Goal: Task Accomplishment & Management: Manage account settings

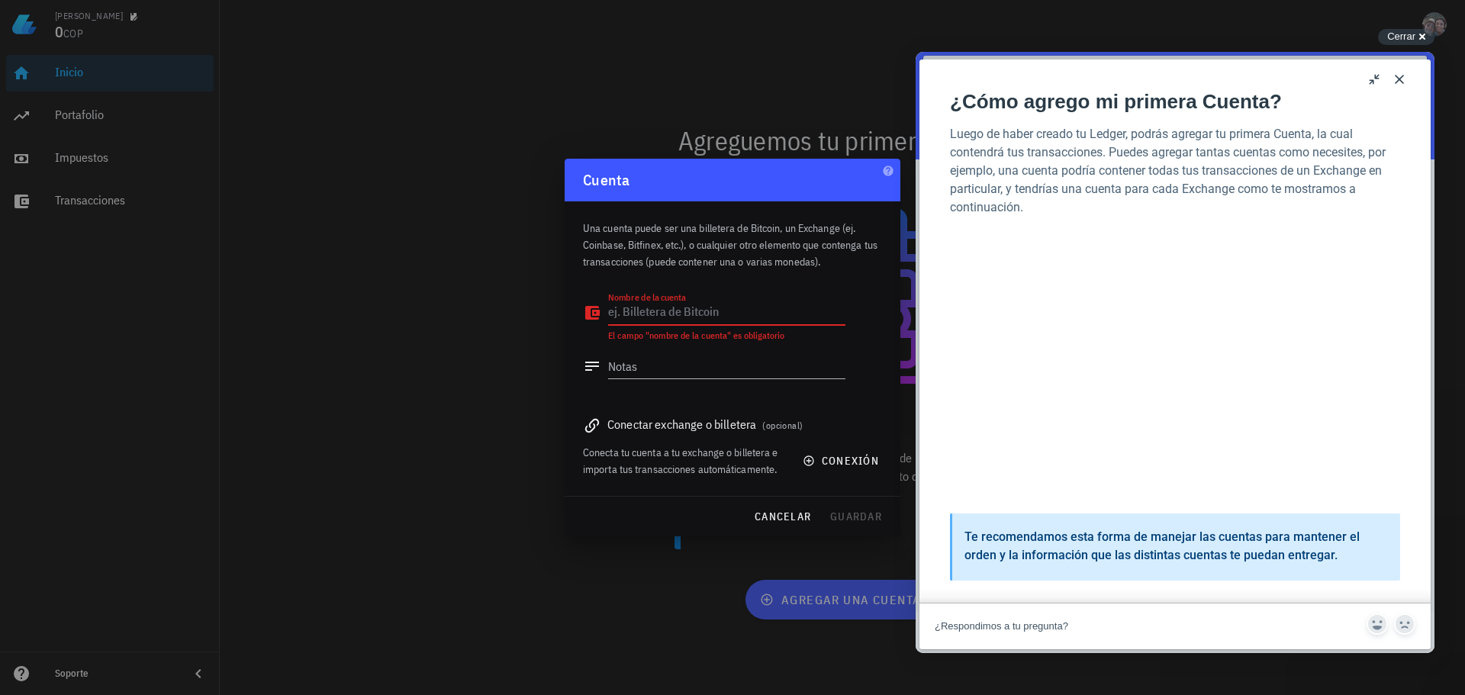
click at [706, 309] on textarea "Nombre de la cuenta" at bounding box center [726, 313] width 237 height 24
type textarea "37MoXCmjhJ1g9yvSFAmQ6SQDfNKprto8ru"
click at [642, 363] on textarea "Notas" at bounding box center [726, 366] width 237 height 24
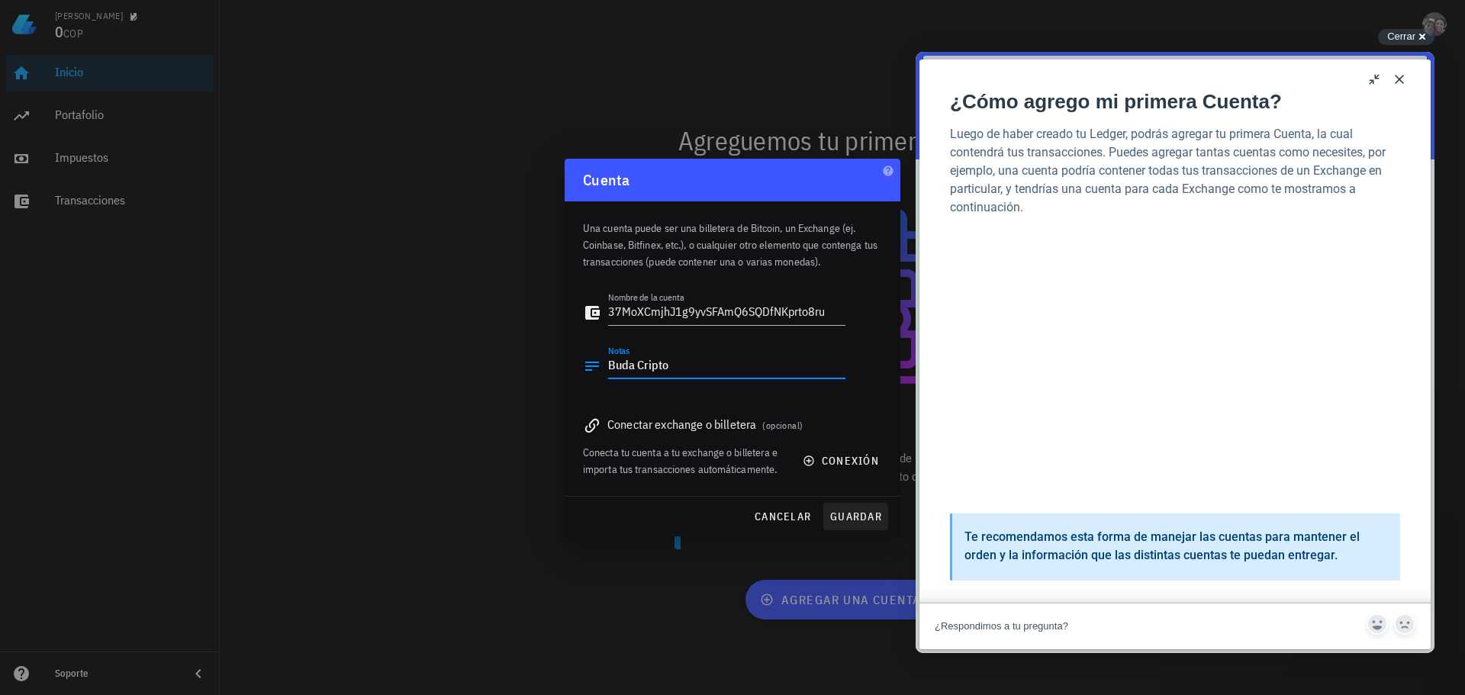
type textarea "Buda Cripto"
click at [839, 513] on span "guardar" at bounding box center [856, 517] width 53 height 14
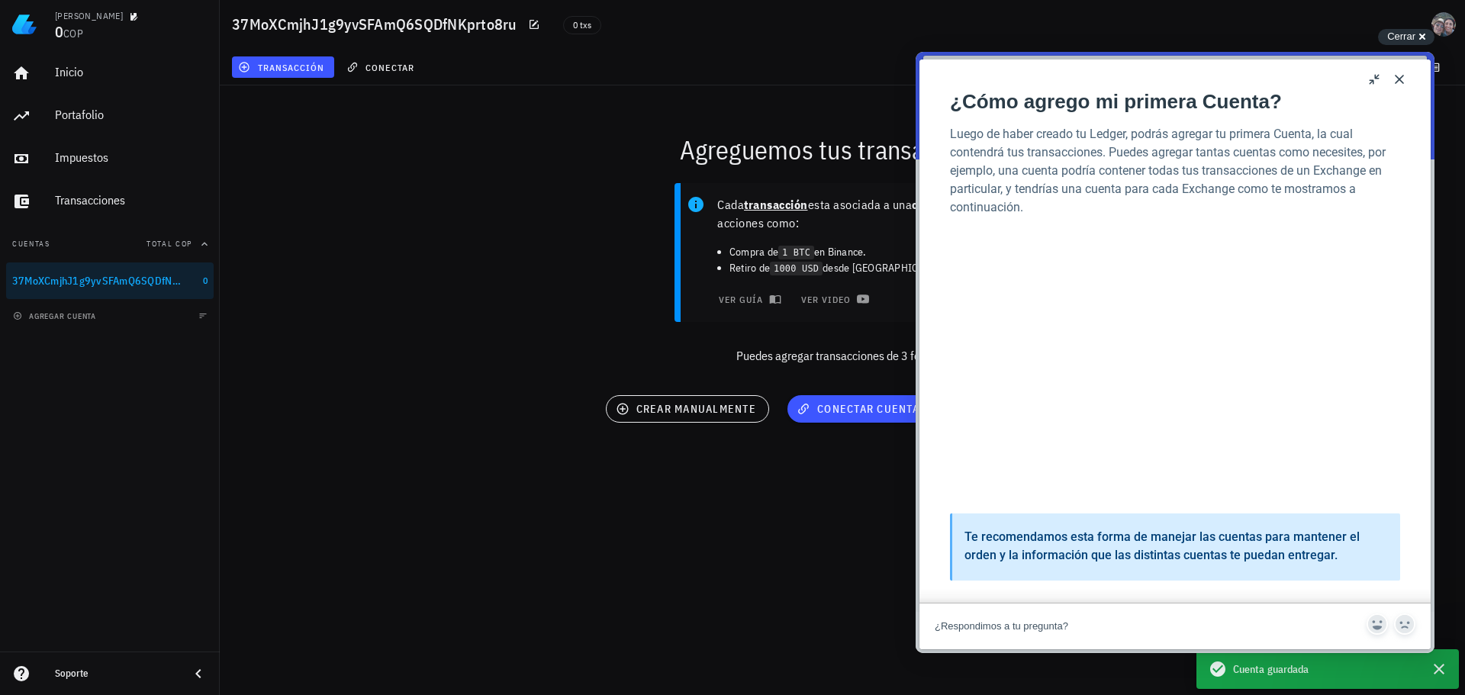
click at [1395, 77] on button "Close" at bounding box center [1399, 79] width 24 height 24
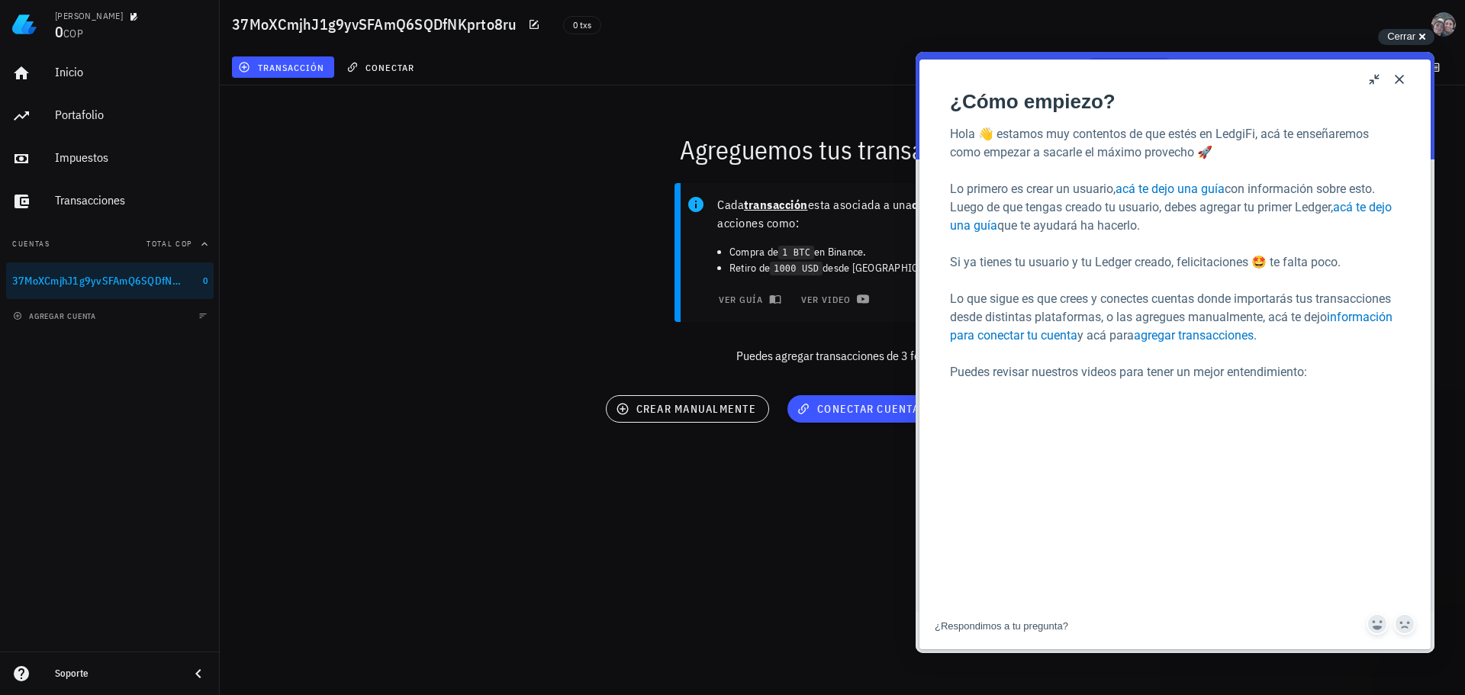
click at [1392, 72] on button "Close" at bounding box center [1399, 79] width 24 height 24
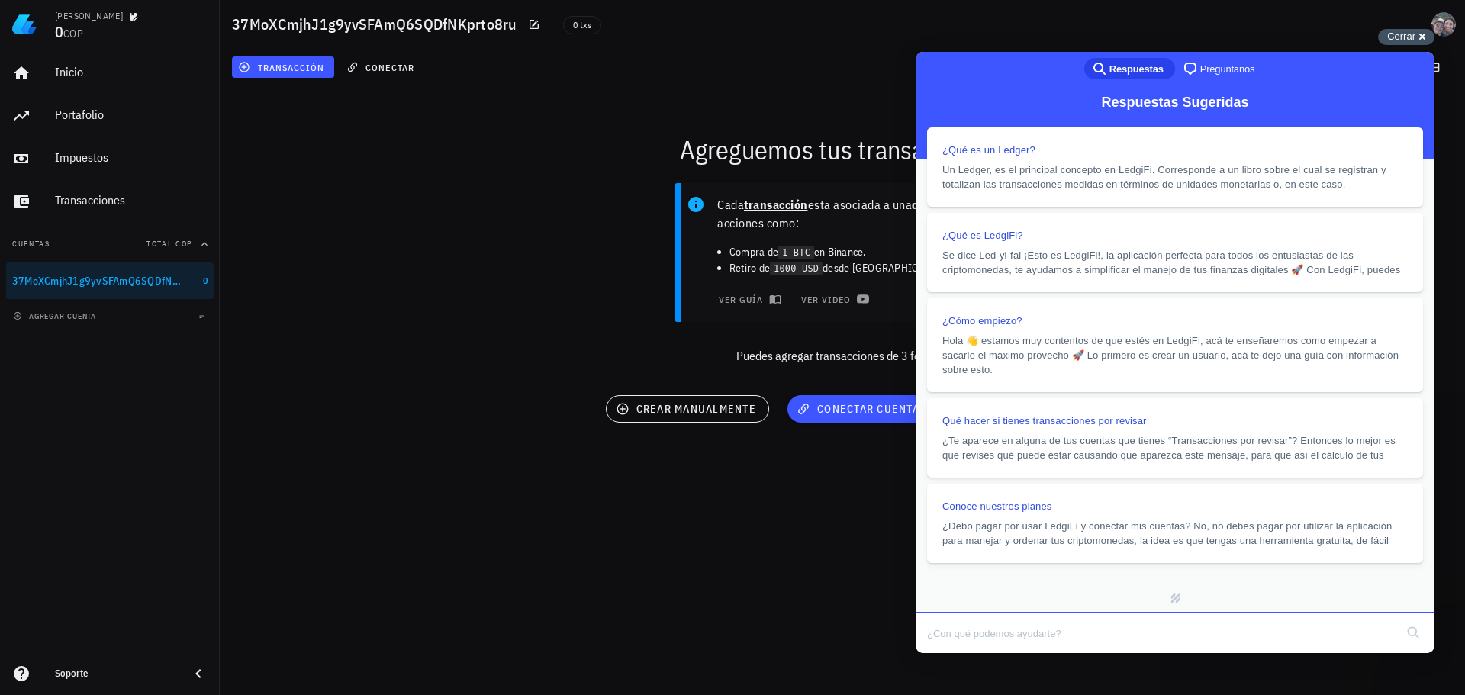
click at [1397, 38] on span "Cerrar" at bounding box center [1401, 36] width 28 height 11
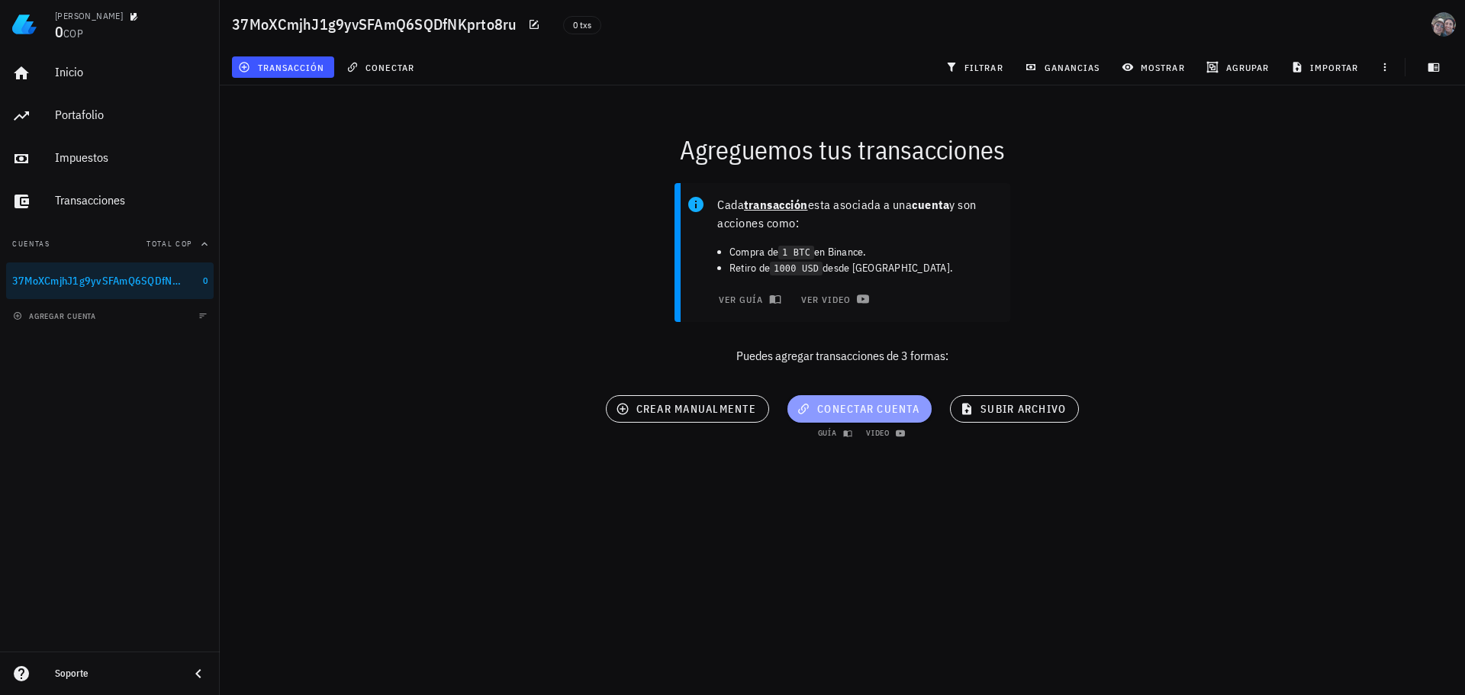
click at [865, 411] on span "conectar cuenta" at bounding box center [860, 409] width 120 height 14
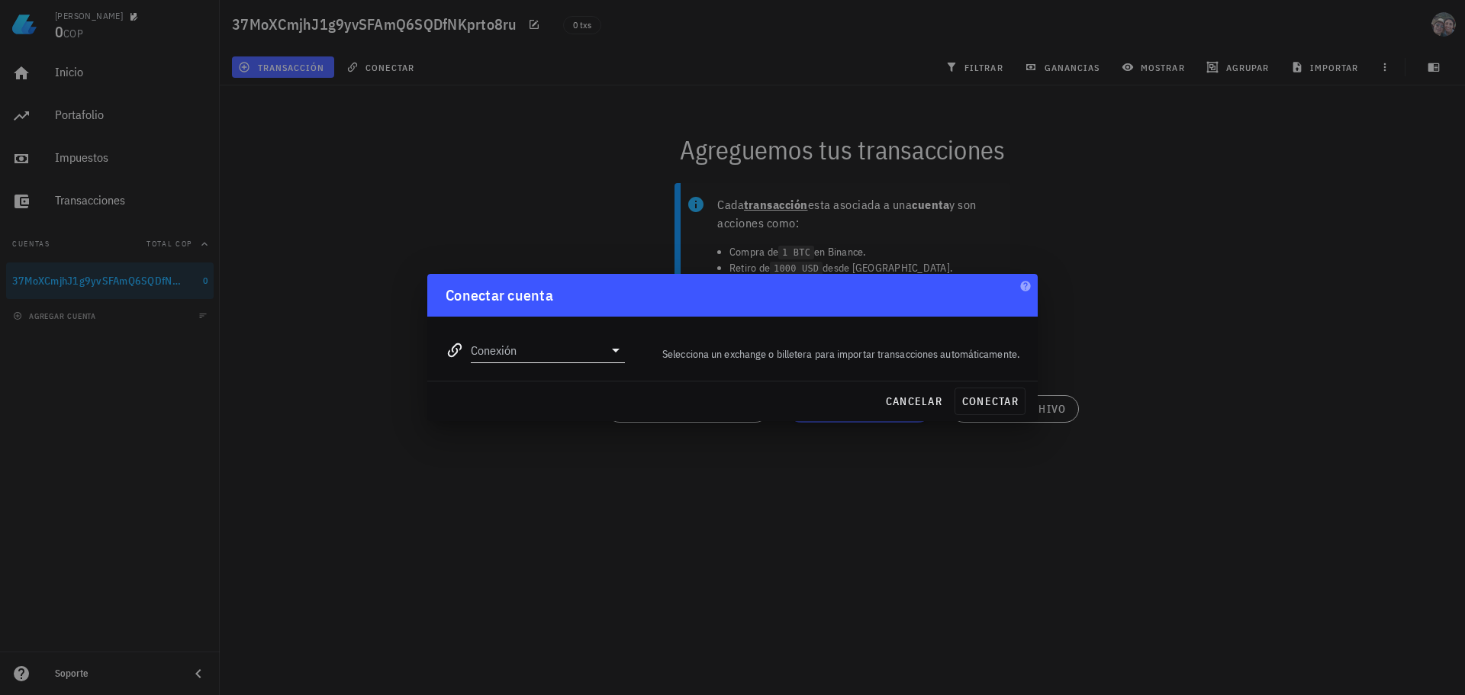
click at [613, 362] on div "Conexión" at bounding box center [548, 350] width 154 height 24
click at [575, 457] on div "[DOMAIN_NAME]" at bounding box center [597, 460] width 166 height 14
type input "[DOMAIN_NAME]"
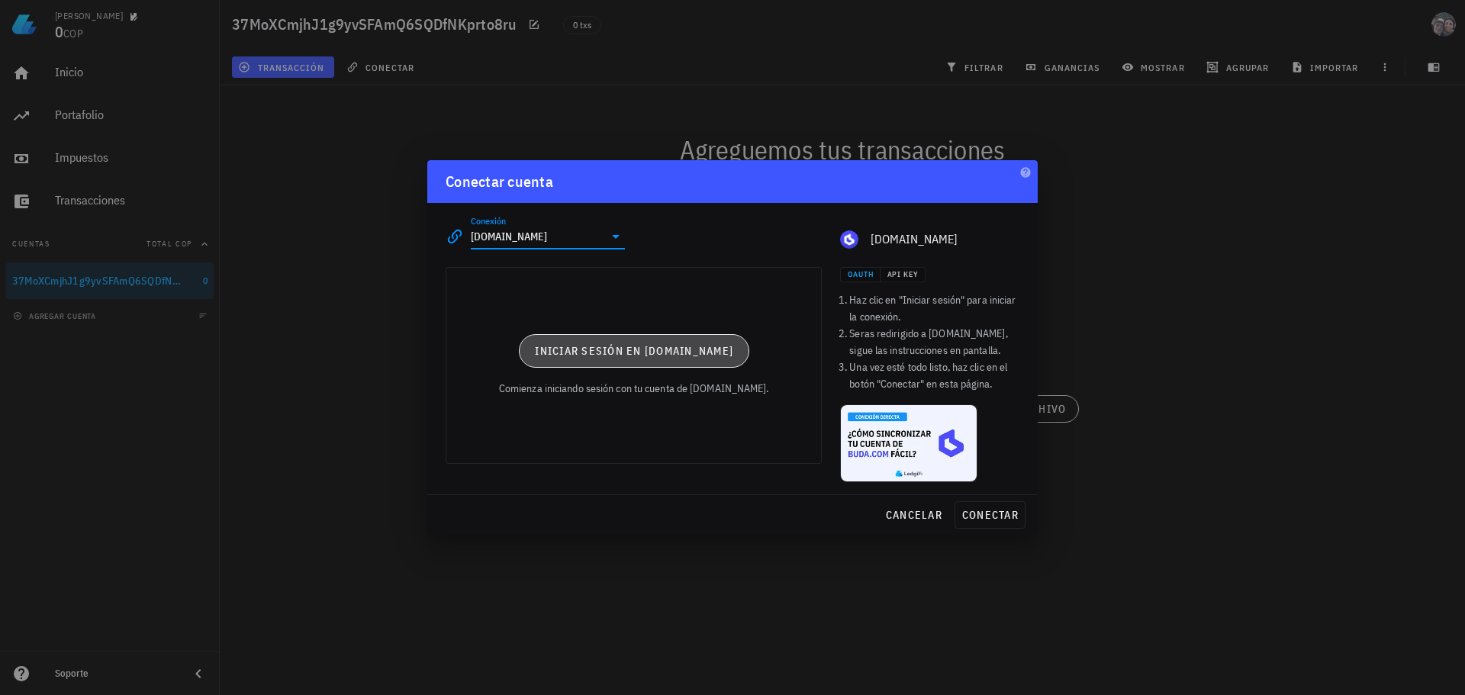
click at [669, 355] on span "Iniciar sesión en [DOMAIN_NAME]" at bounding box center [633, 351] width 199 height 14
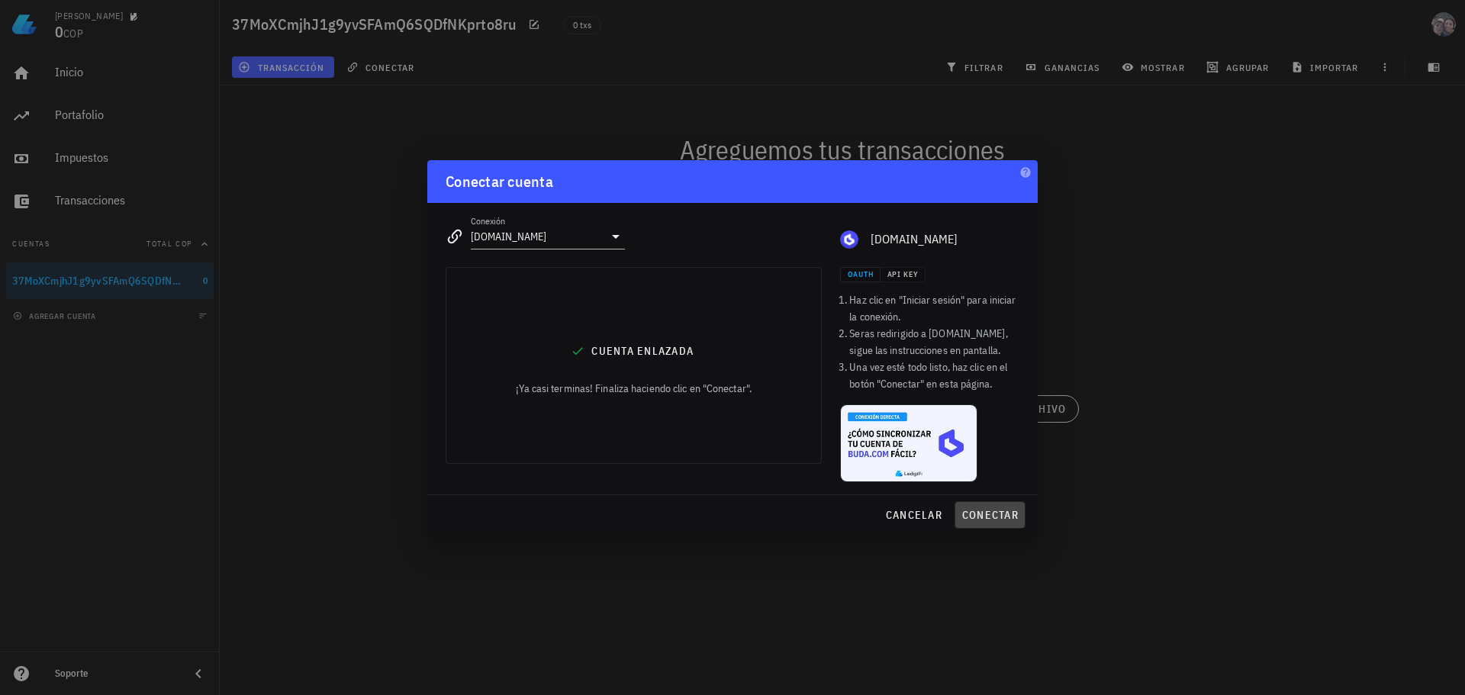
click at [981, 512] on span "conectar" at bounding box center [990, 515] width 57 height 14
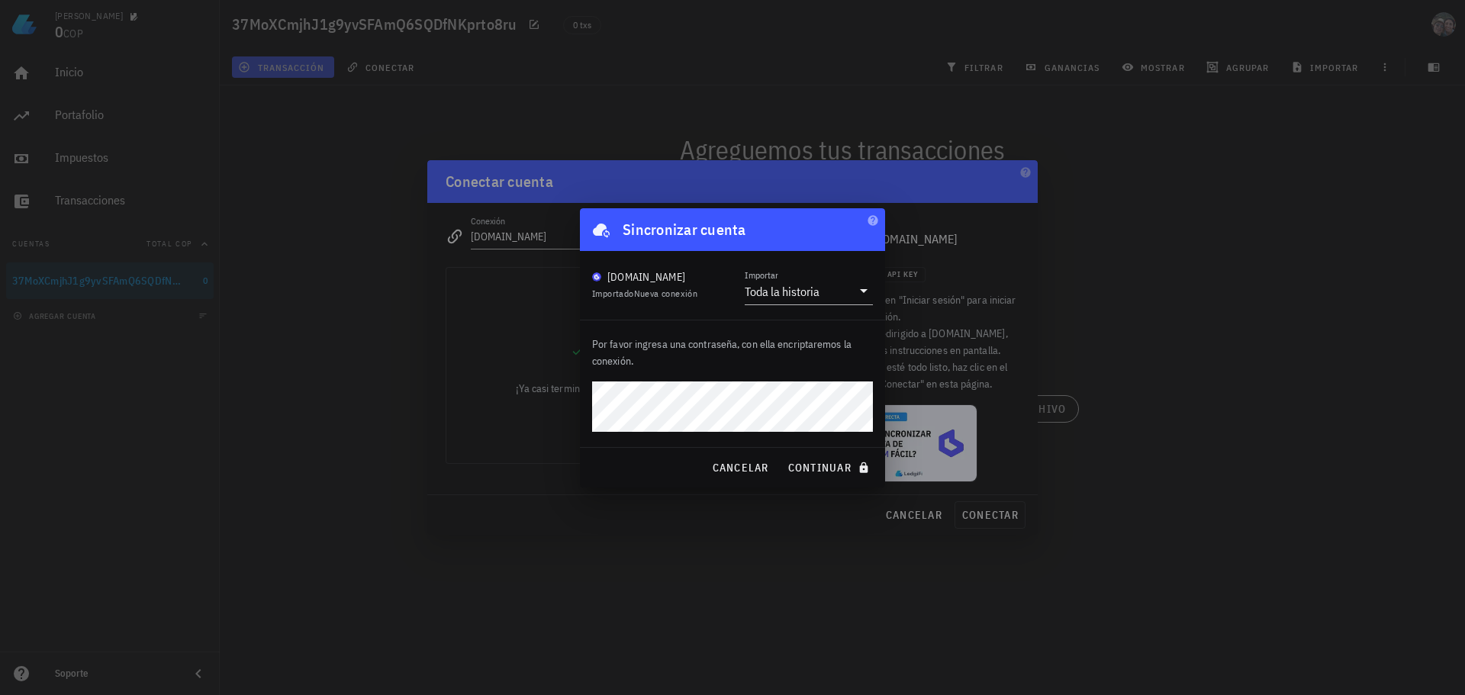
click at [781, 454] on button "continuar" at bounding box center [830, 467] width 98 height 27
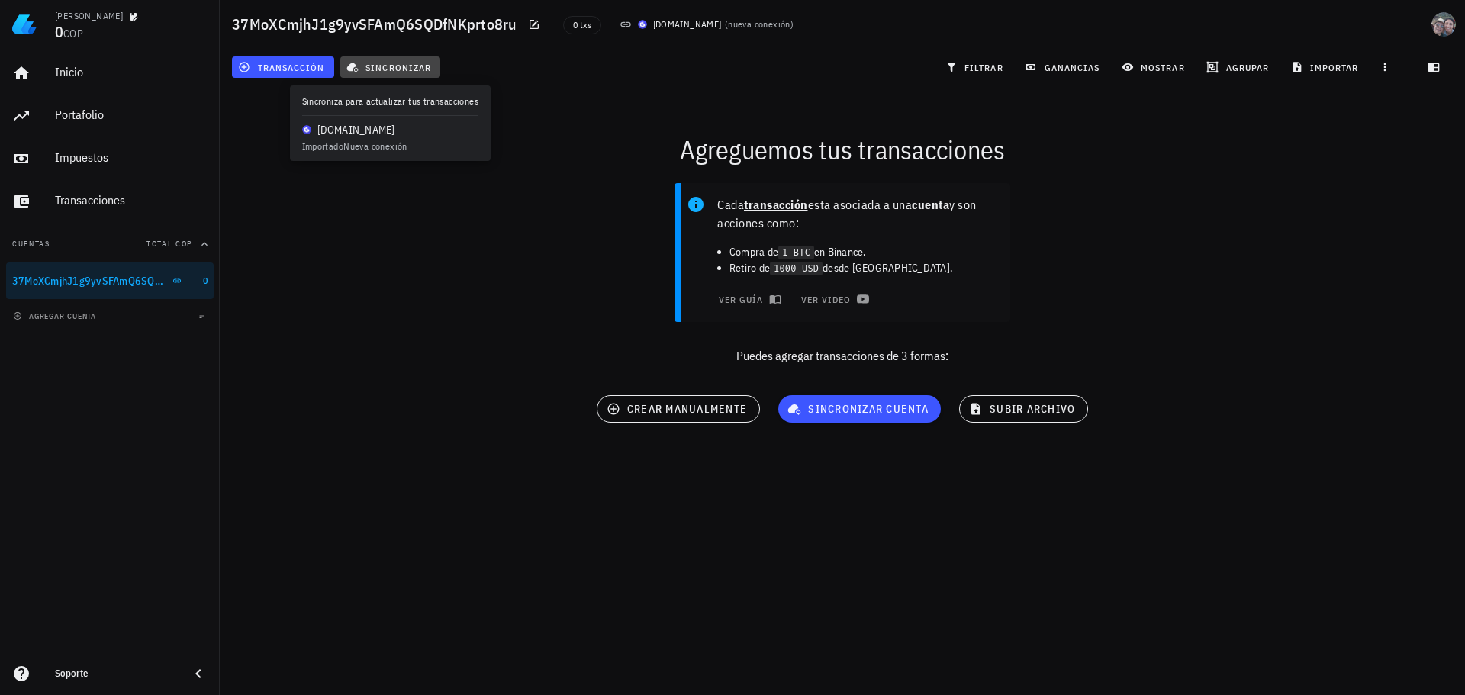
click at [366, 56] on button "sincronizar" at bounding box center [390, 66] width 101 height 21
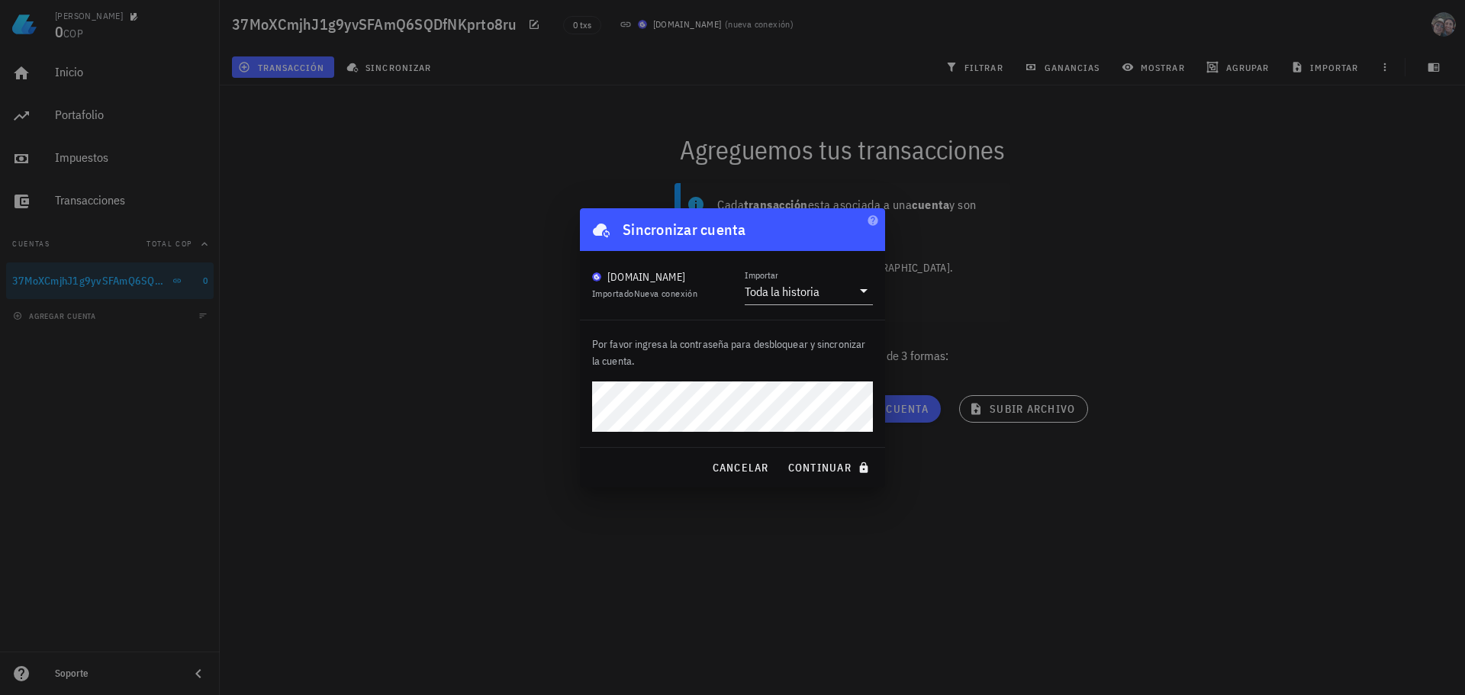
click at [781, 454] on button "continuar" at bounding box center [830, 467] width 98 height 27
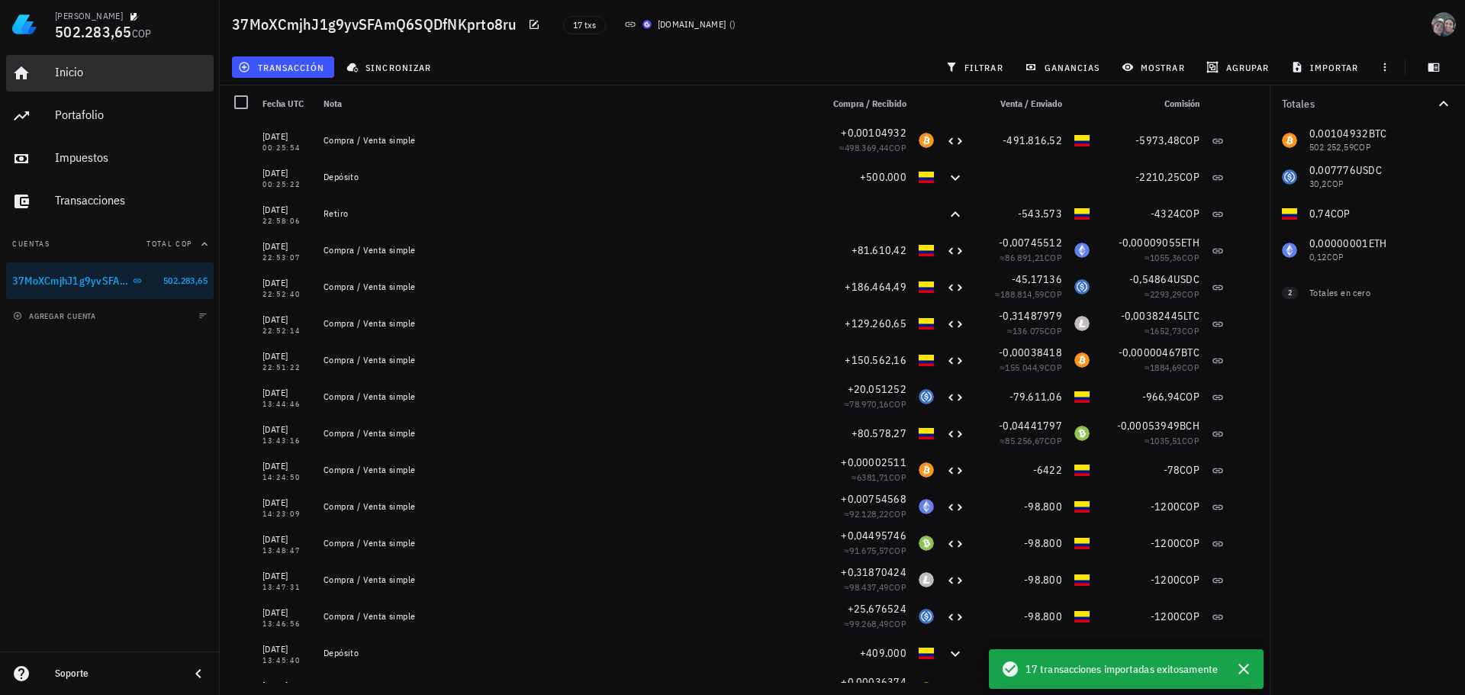
click at [127, 80] on div "Inicio" at bounding box center [131, 73] width 153 height 34
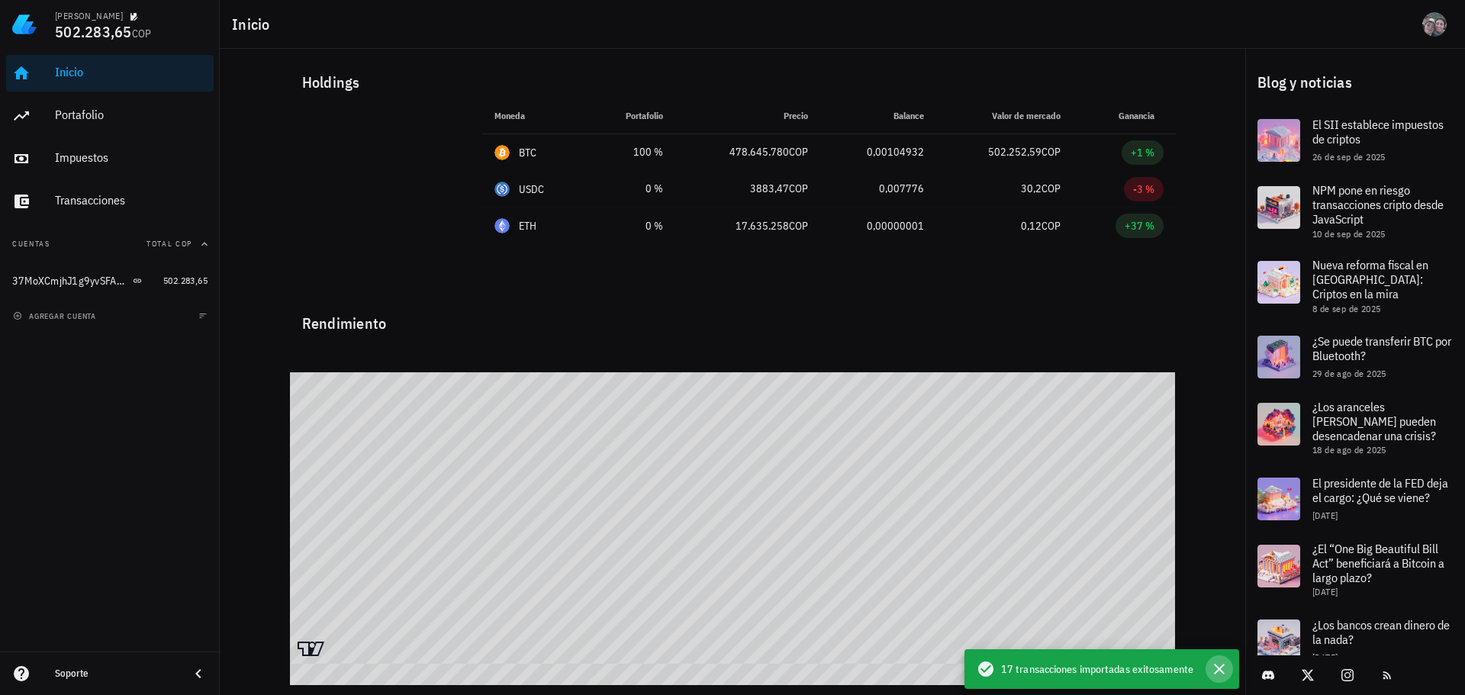
click at [1220, 675] on icon "button" at bounding box center [1219, 669] width 18 height 18
